Goal: Information Seeking & Learning: Learn about a topic

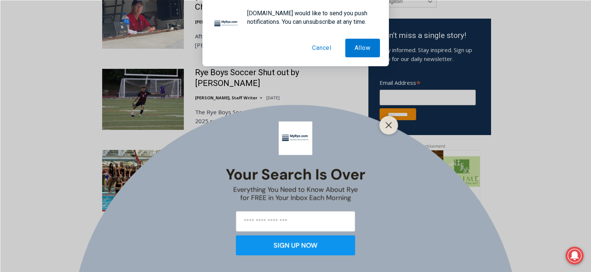
scroll to position [484, 0]
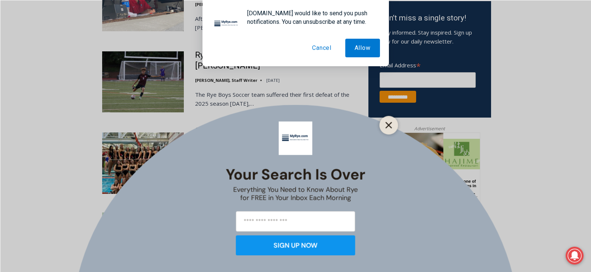
click at [388, 125] on line "Close" at bounding box center [388, 125] width 5 height 5
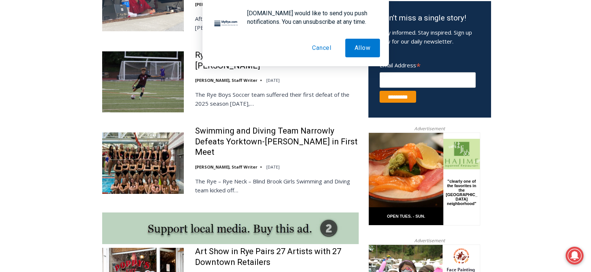
click at [319, 50] on button "Cancel" at bounding box center [322, 48] width 38 height 19
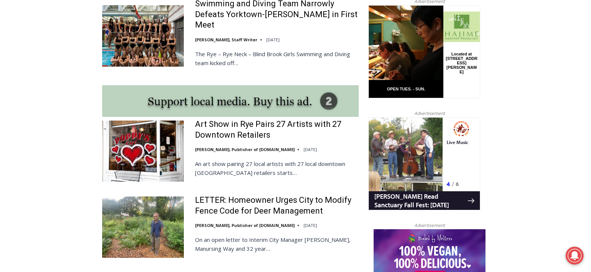
scroll to position [634, 0]
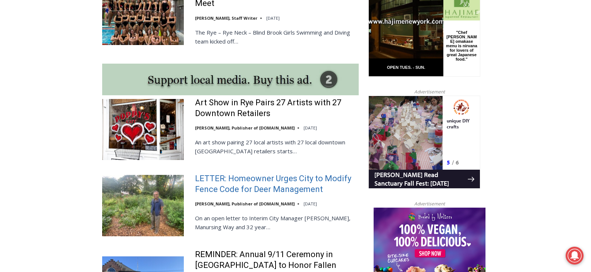
click at [261, 174] on link "LETTER: Homeowner Urges City to Modify Fence Code for Deer Management" at bounding box center [277, 184] width 164 height 21
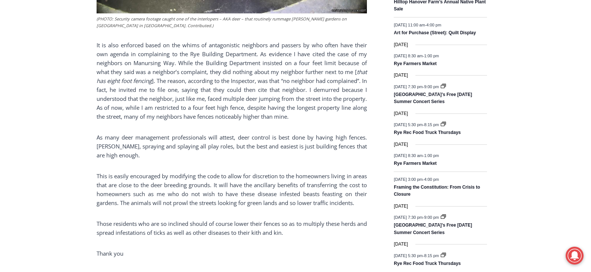
scroll to position [1038, 0]
